Goal: Information Seeking & Learning: Learn about a topic

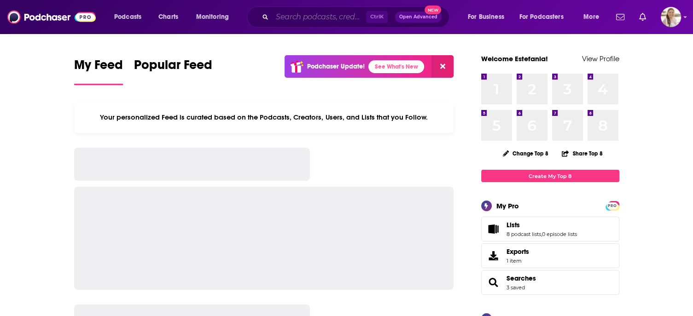
click at [326, 18] on input "Search podcasts, credits, & more..." at bounding box center [319, 17] width 94 height 15
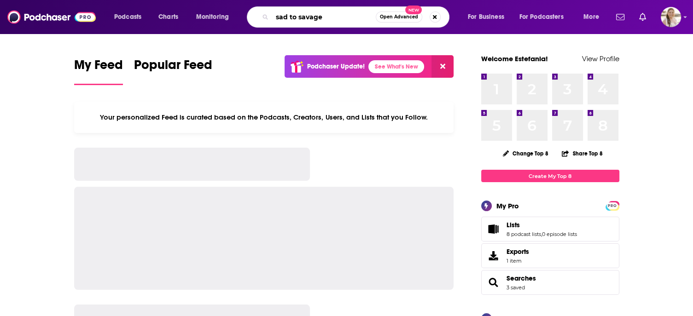
type input "sad to savage"
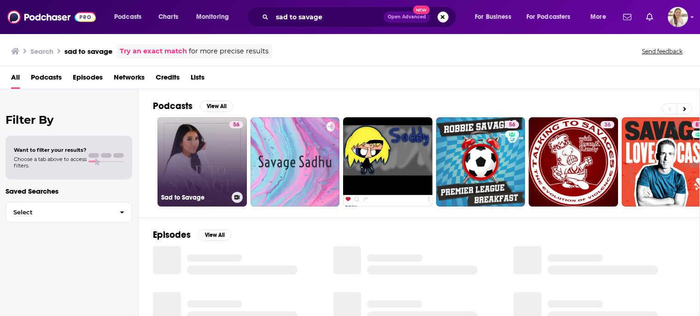
click at [199, 132] on link "56 Sad to Savage" at bounding box center [202, 161] width 89 height 89
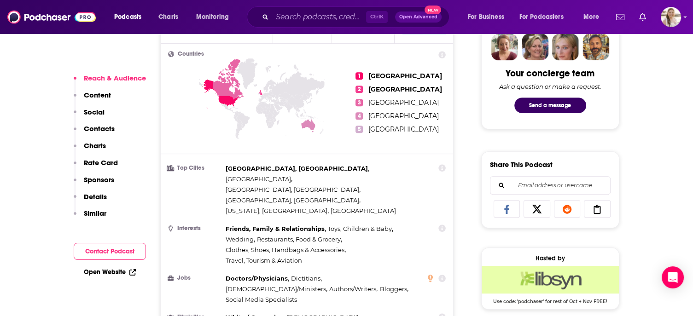
scroll to position [461, 0]
